Goal: Task Accomplishment & Management: Use online tool/utility

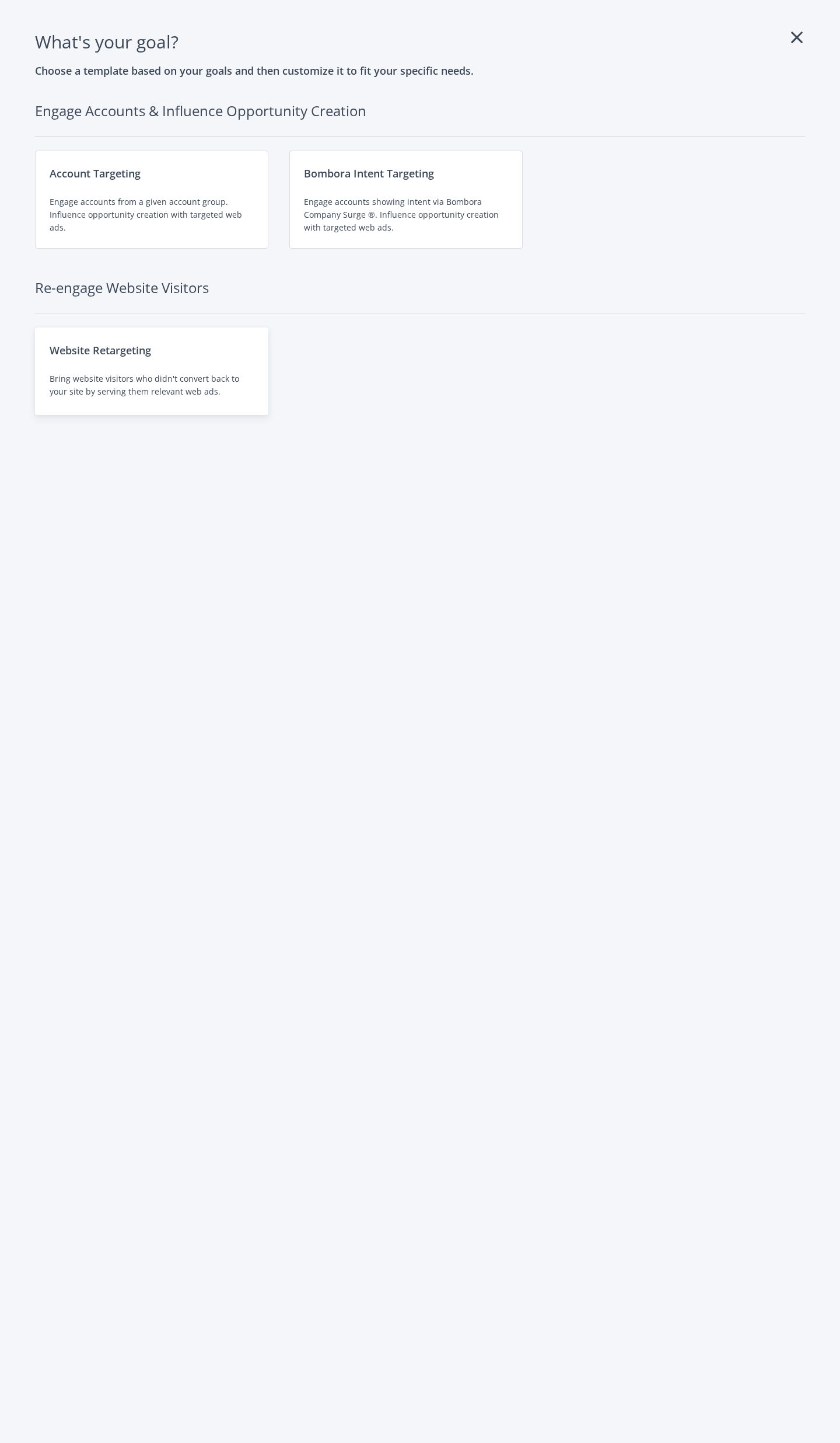
click at [107, 411] on div "Website Retargeting Bring website visitors who didn't convert back to your site…" at bounding box center [152, 371] width 234 height 87
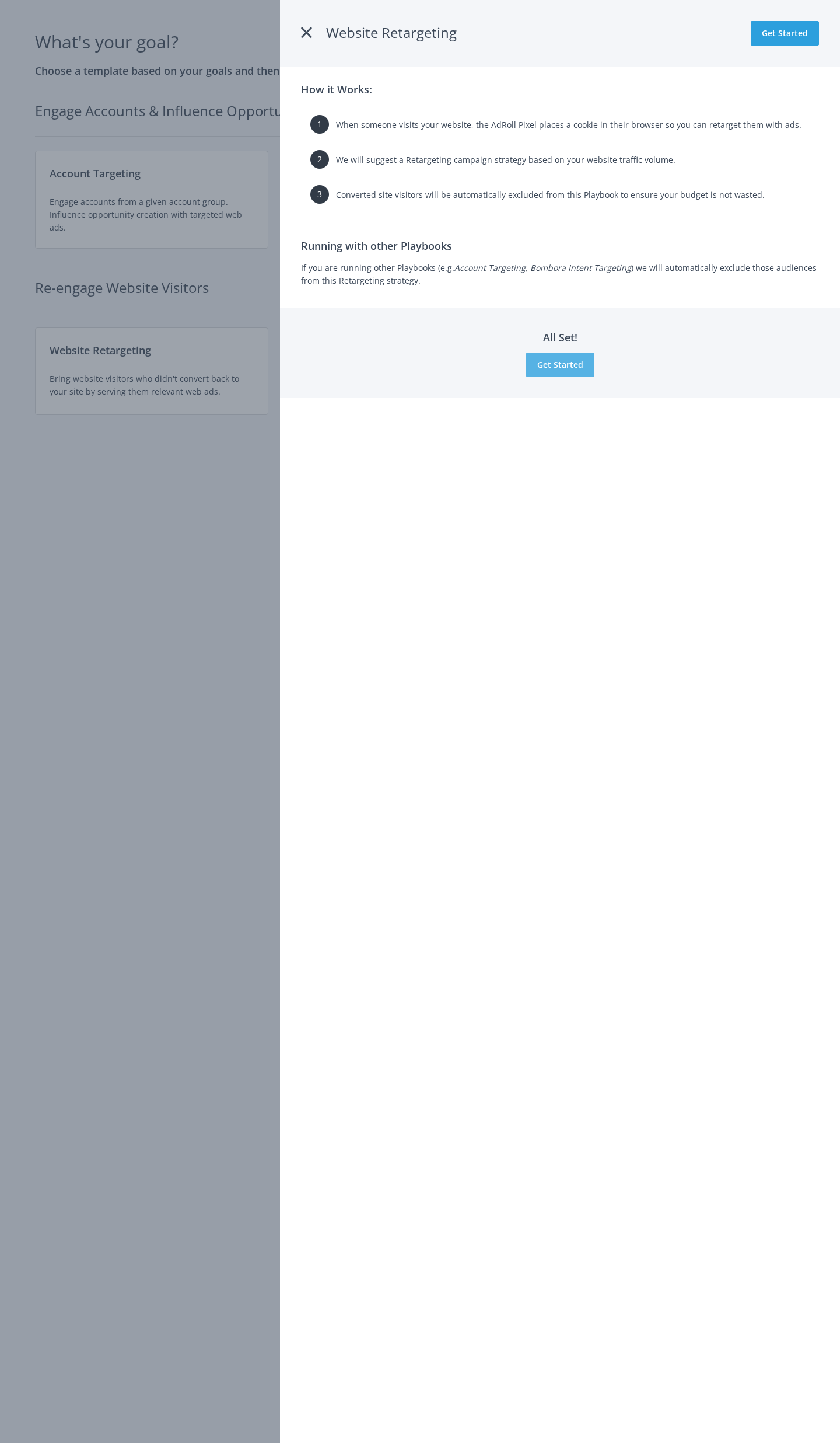
click at [580, 362] on button "Get Started" at bounding box center [560, 365] width 68 height 25
